Goal: Task Accomplishment & Management: Use online tool/utility

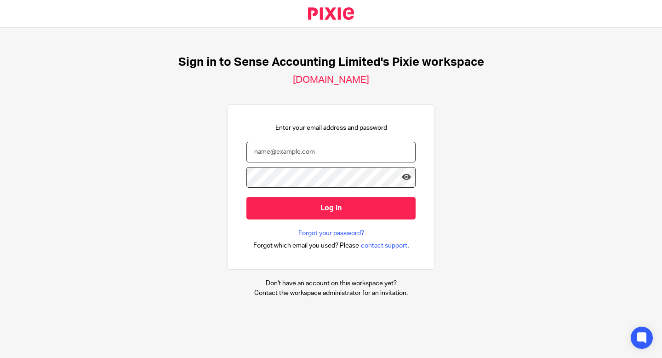
click at [319, 156] on input "email" at bounding box center [331, 152] width 169 height 21
click at [0, 357] on com-1password-button at bounding box center [0, 358] width 0 height 0
type input "[PERSON_NAME][EMAIL_ADDRESS][DOMAIN_NAME]"
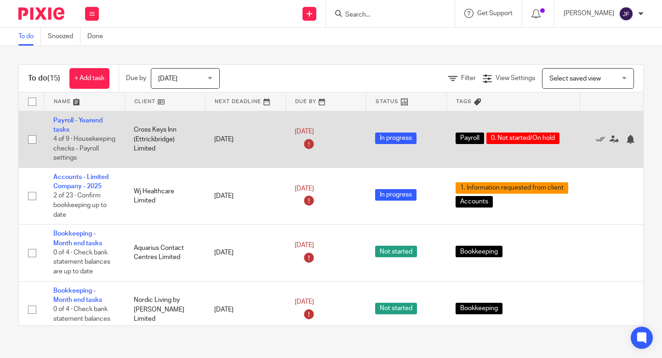
click at [525, 144] on span "0. Not started/On hold" at bounding box center [523, 138] width 73 height 12
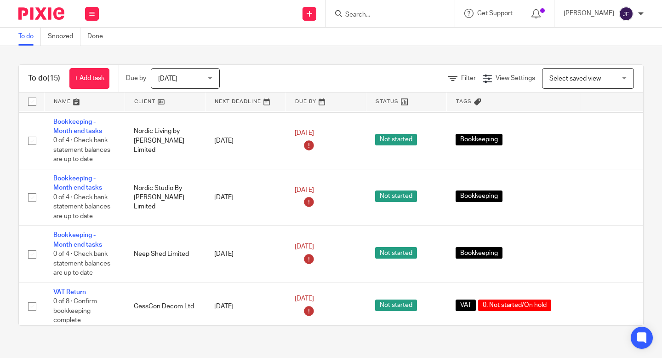
scroll to position [181, 0]
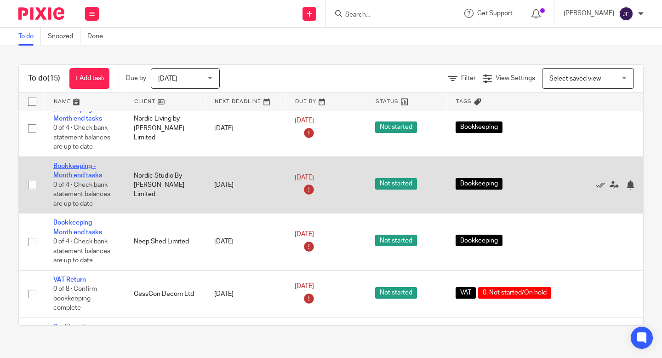
click at [97, 178] on link "Bookkeeping - Month end tasks" at bounding box center [77, 171] width 49 height 16
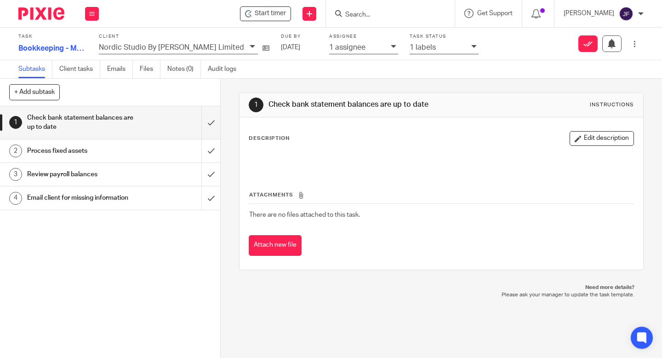
click at [641, 13] on div at bounding box center [641, 14] width 6 height 6
click at [250, 47] on icon at bounding box center [253, 47] width 6 height 6
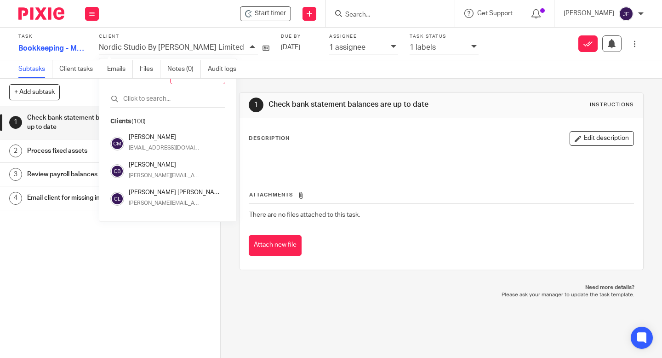
click at [165, 47] on p "Nordic Studio By [PERSON_NAME] Limited" at bounding box center [171, 47] width 145 height 8
click at [635, 44] on icon at bounding box center [635, 43] width 7 height 7
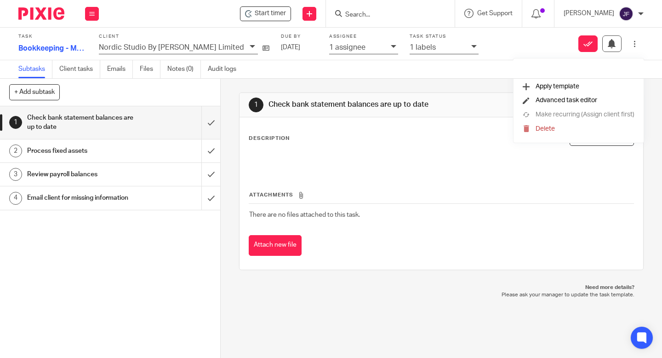
click at [417, 184] on div "Attachments There are no files attached to this task. Attach new file" at bounding box center [441, 214] width 385 height 84
